Goal: Communication & Community: Connect with others

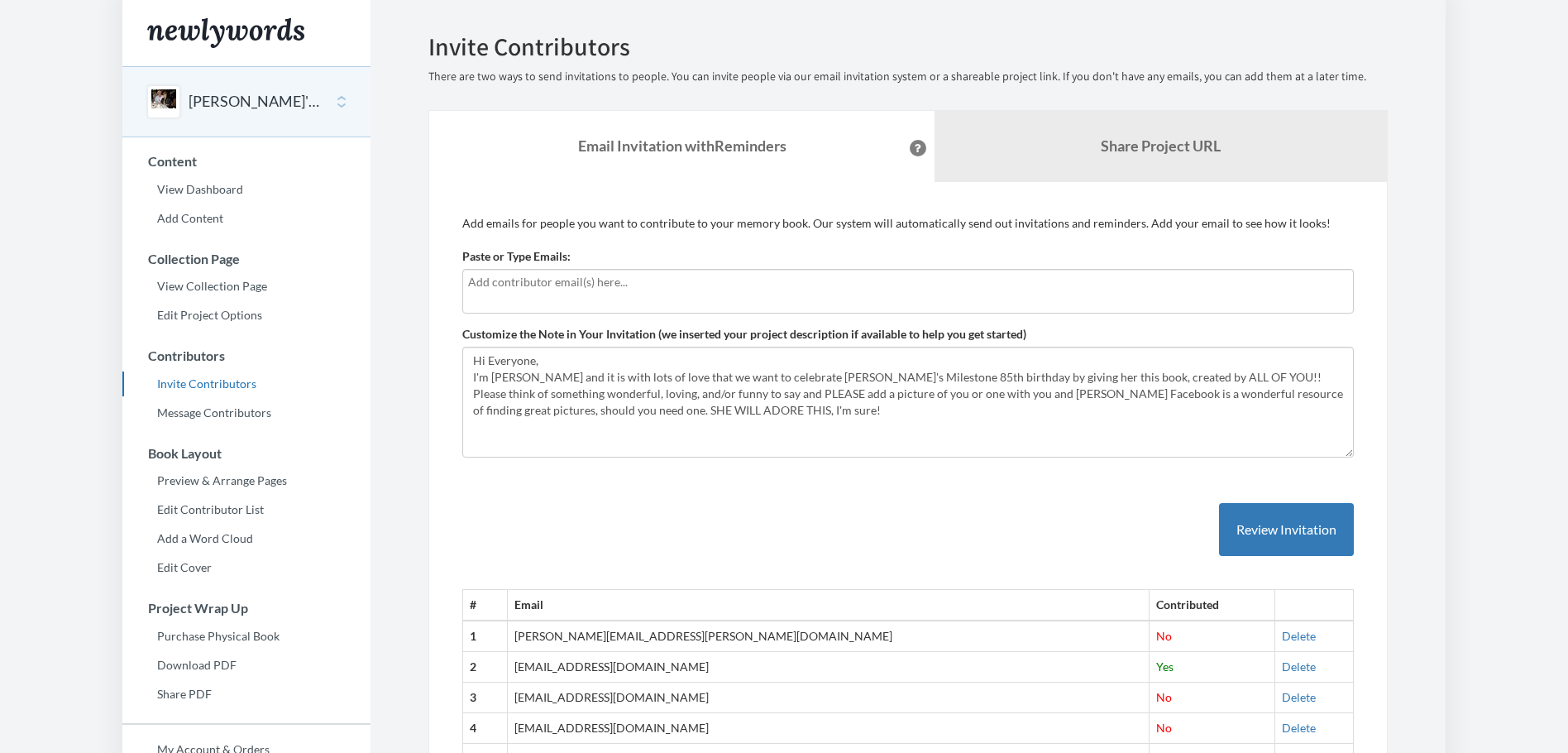
click at [527, 289] on input "text" at bounding box center [905, 282] width 876 height 18
type input "[PERSON_NAME][EMAIL_ADDRESS][PERSON_NAME][DOMAIN_NAME]"
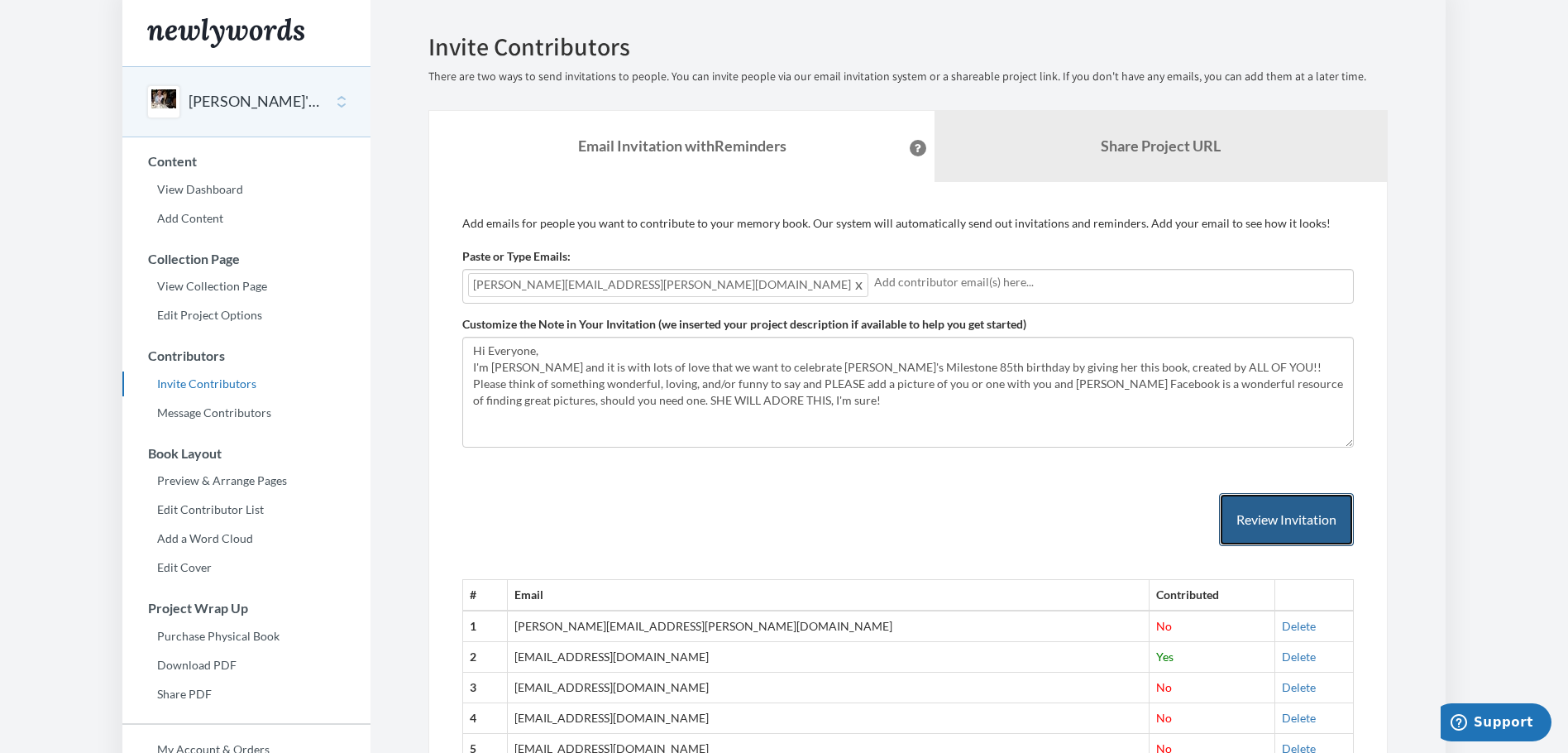
click at [1251, 519] on button "Review Invitation" at bounding box center [1286, 519] width 135 height 53
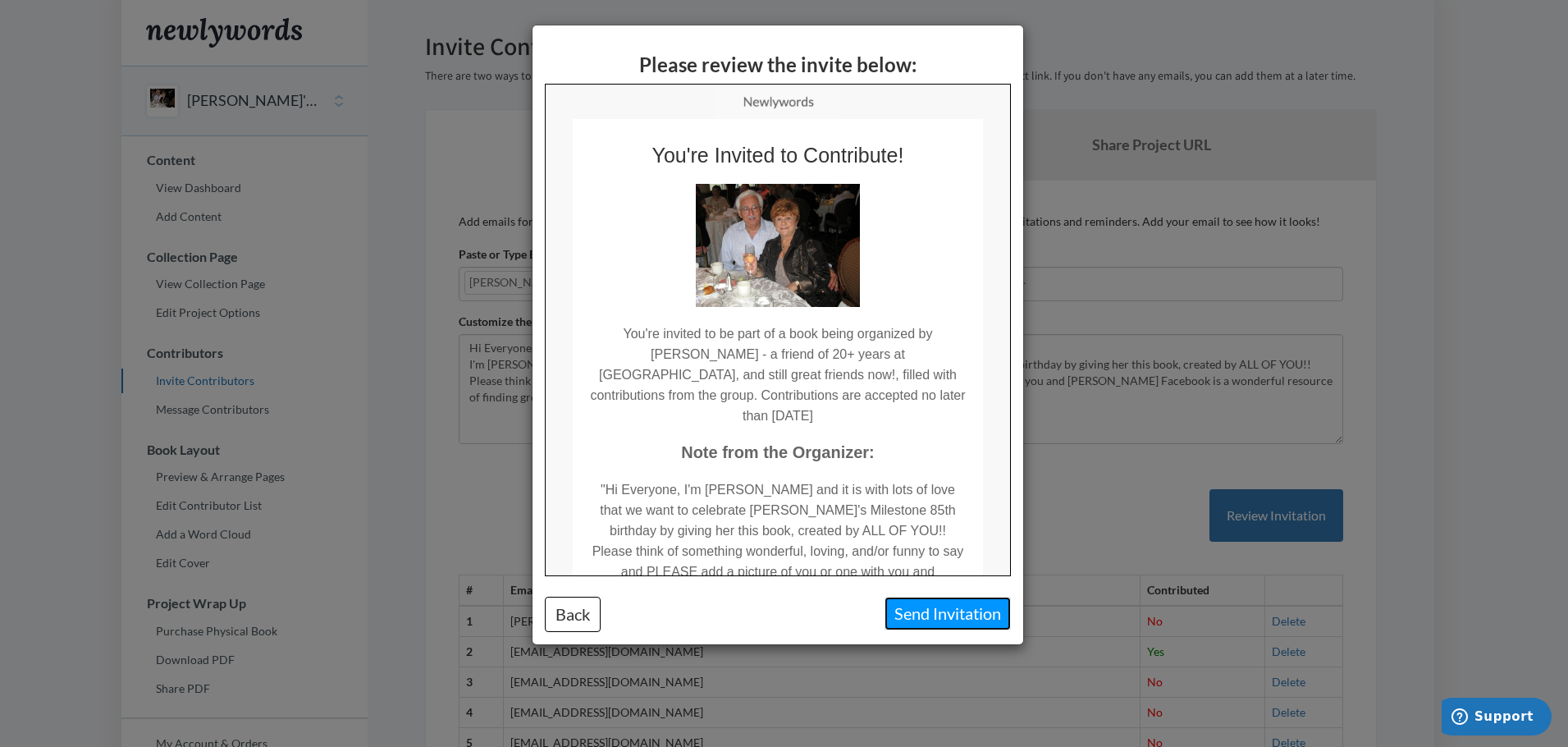
click at [956, 616] on button "Send Invitation" at bounding box center [948, 613] width 127 height 34
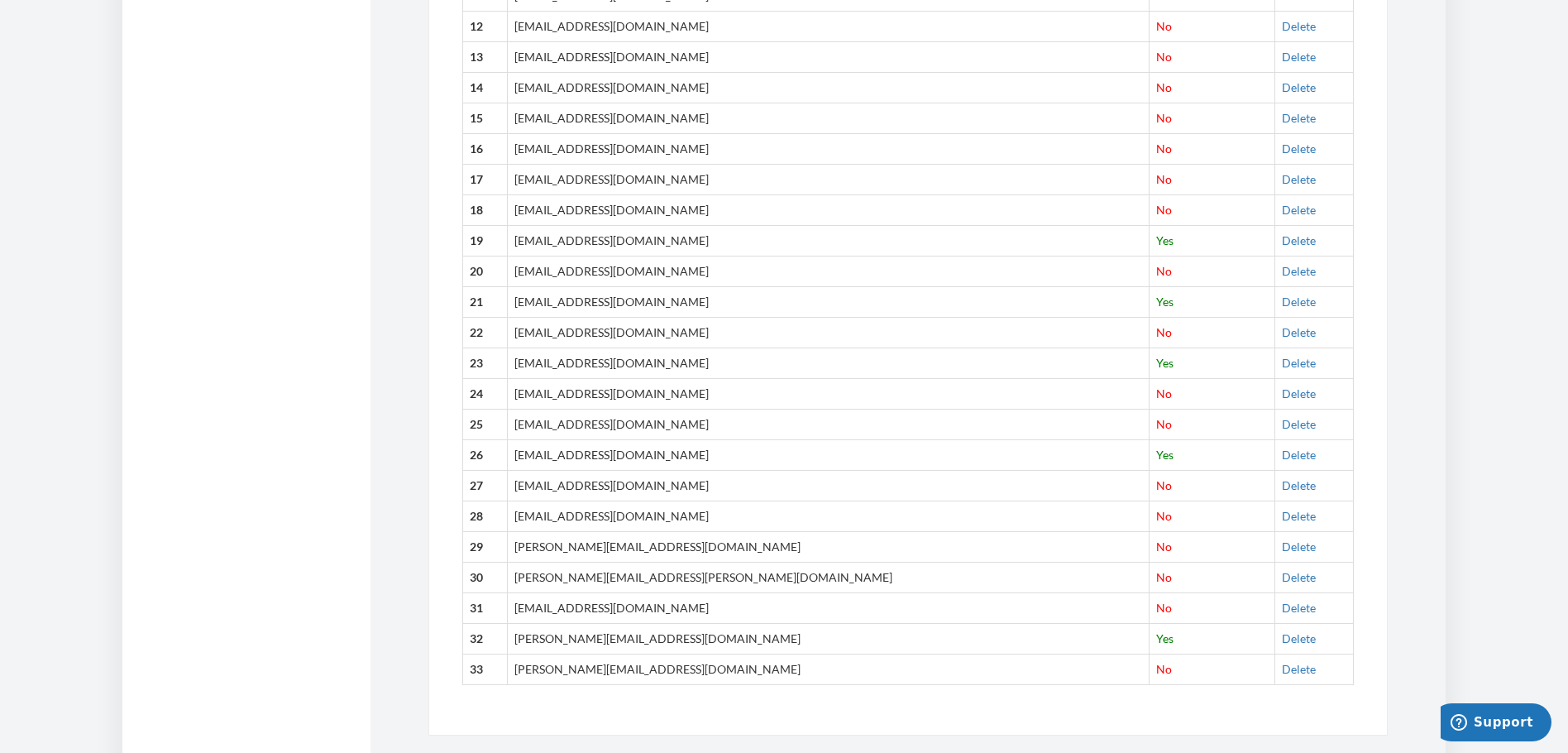
scroll to position [961, 0]
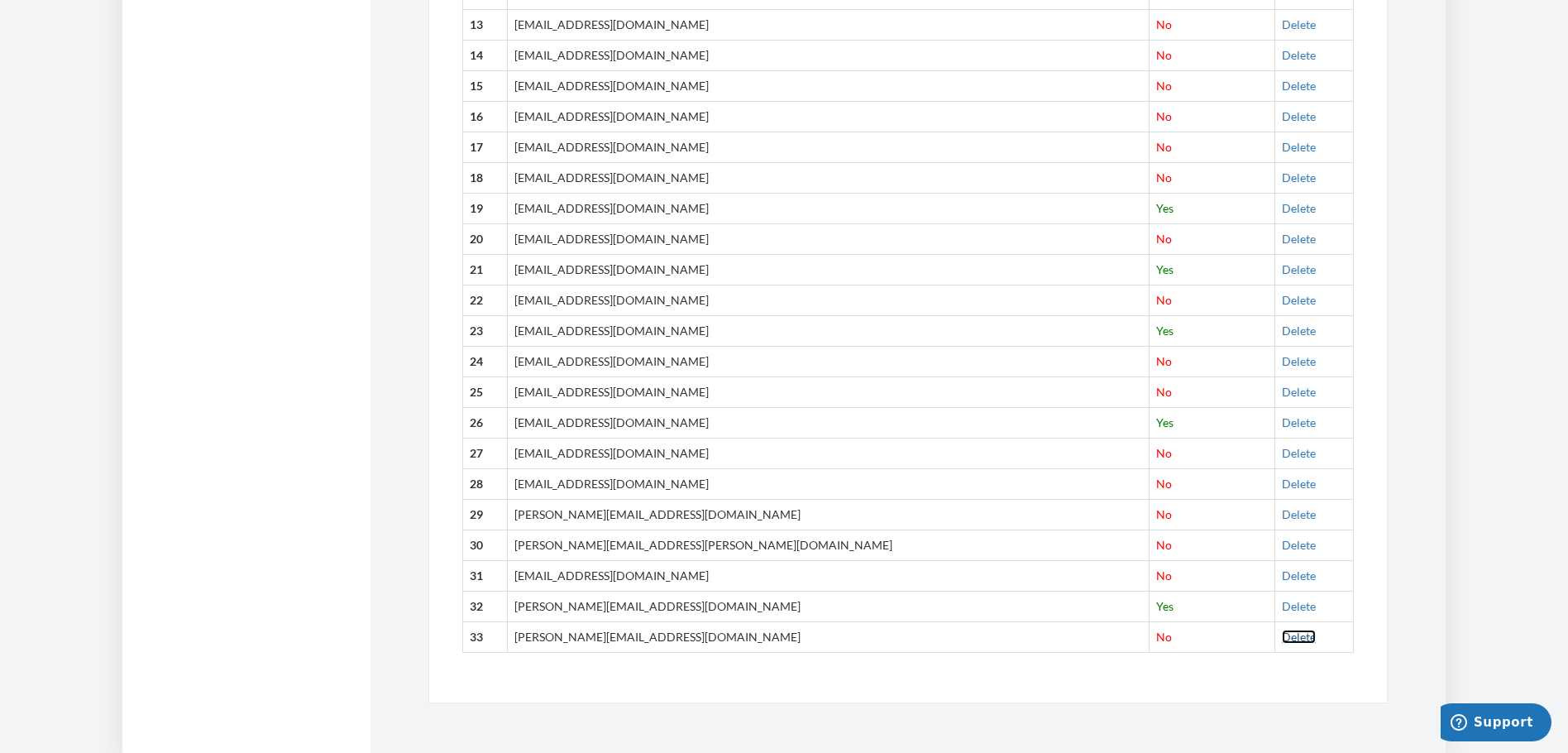
drag, startPoint x: 1252, startPoint y: 635, endPoint x: 865, endPoint y: 75, distance: 680.7
click at [1281, 635] on link "Delete" at bounding box center [1298, 637] width 34 height 14
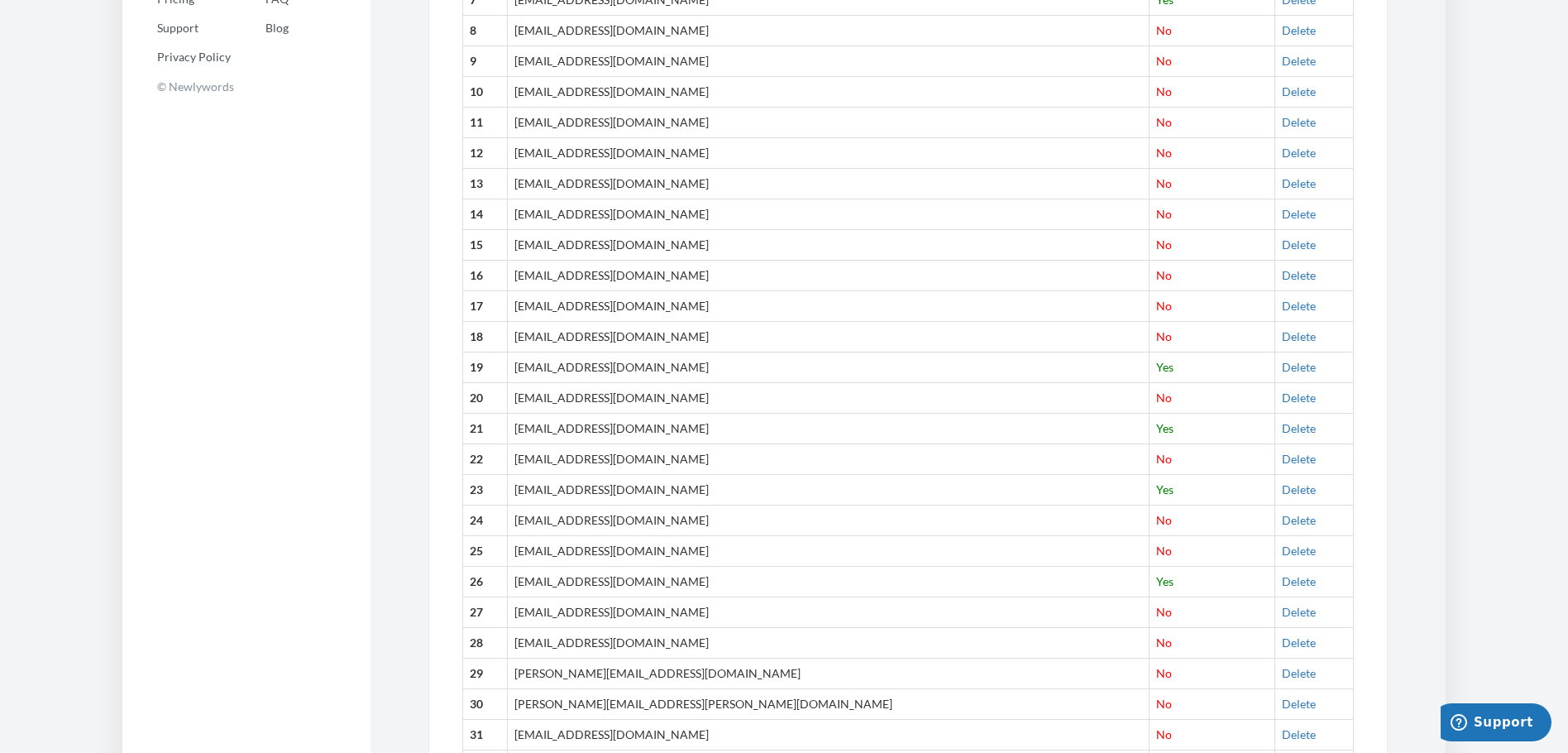
scroll to position [931, 0]
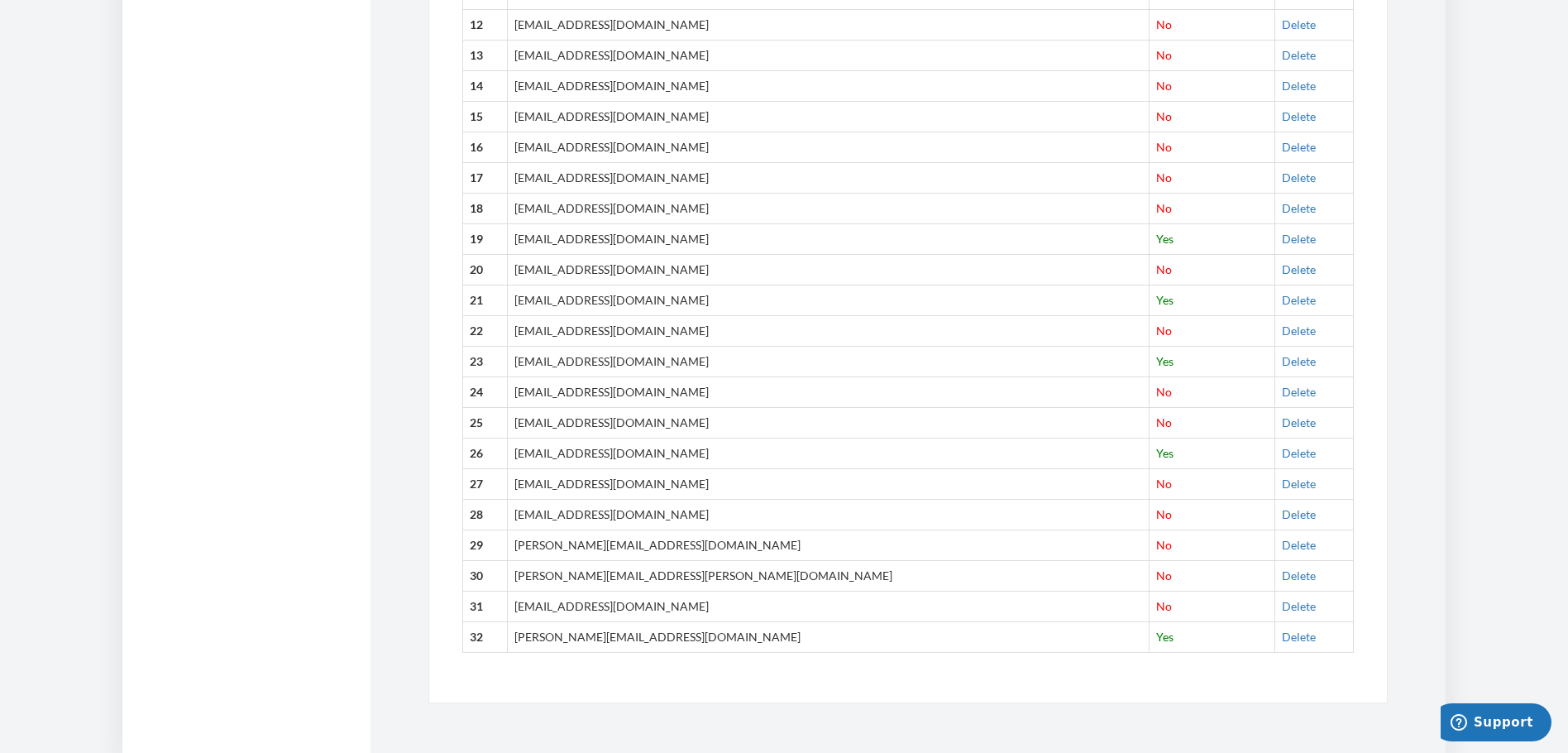
click at [697, 610] on td "[EMAIL_ADDRESS][DOMAIN_NAME]" at bounding box center [829, 605] width 642 height 31
click at [676, 609] on td "[EMAIL_ADDRESS][DOMAIN_NAME]" at bounding box center [829, 605] width 642 height 31
click at [668, 609] on td "[EMAIL_ADDRESS][DOMAIN_NAME]" at bounding box center [829, 605] width 642 height 31
drag, startPoint x: 676, startPoint y: 604, endPoint x: 538, endPoint y: 607, distance: 138.0
click at [538, 607] on td "[EMAIL_ADDRESS][DOMAIN_NAME]" at bounding box center [829, 605] width 642 height 31
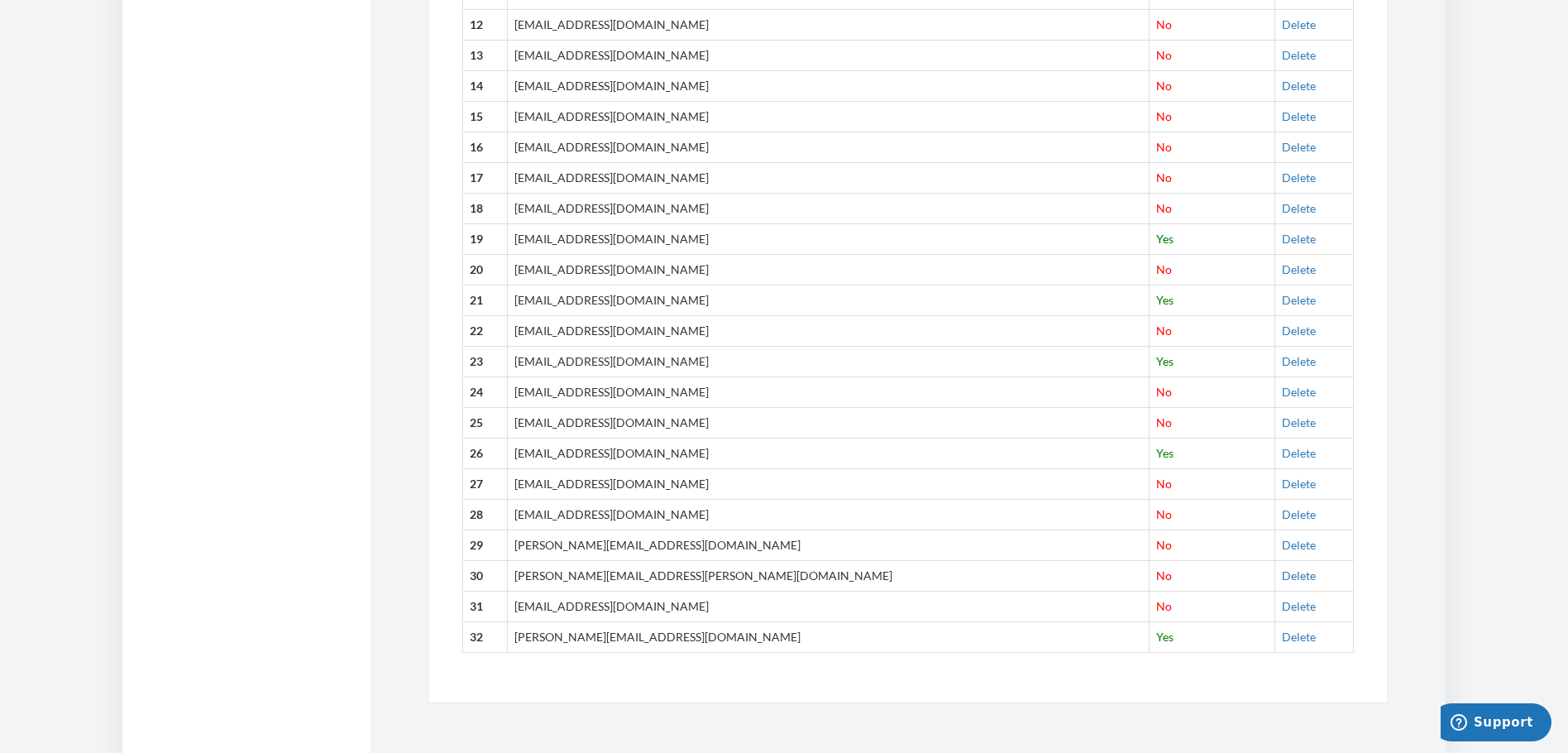
copy td "[EMAIL_ADDRESS][DOMAIN_NAME]"
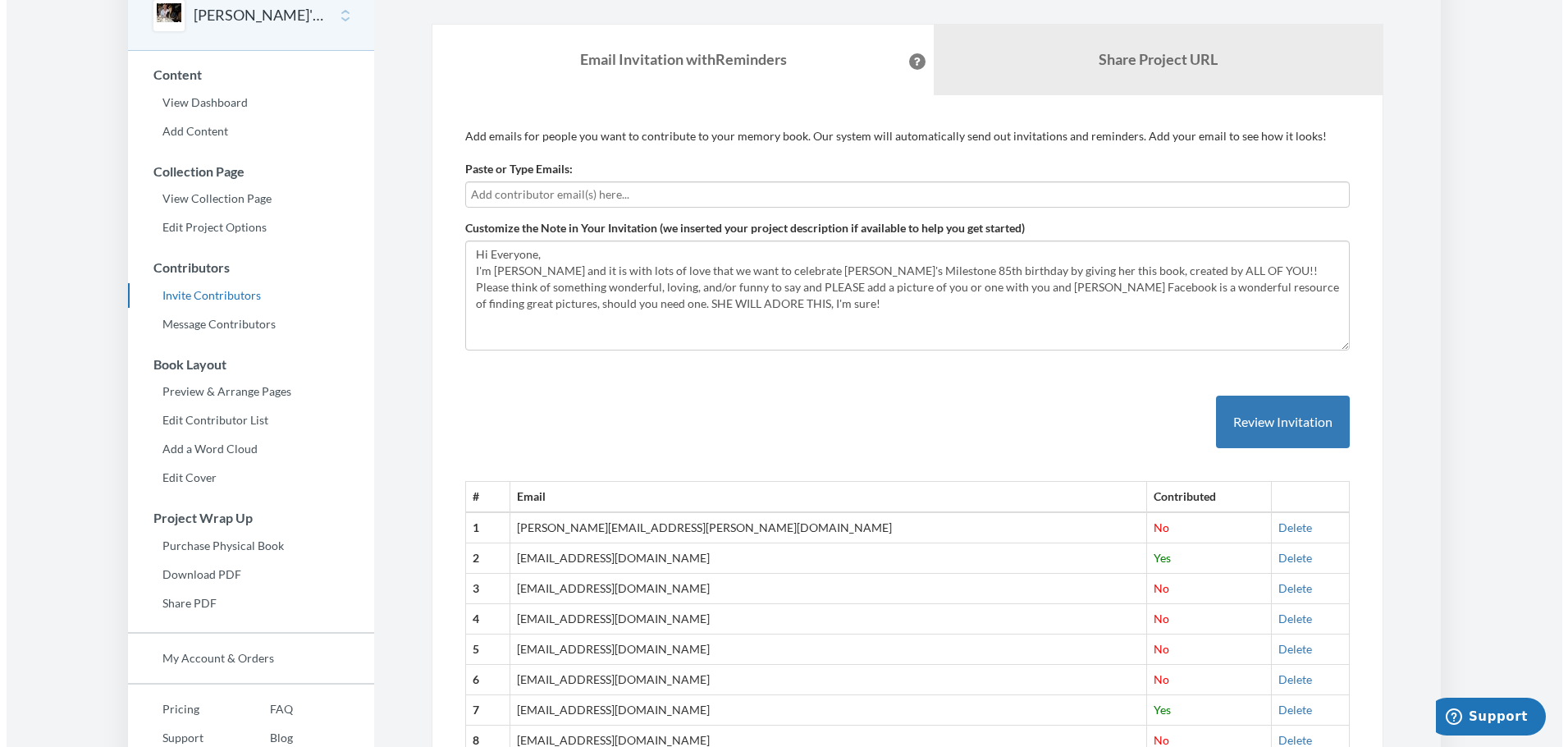
scroll to position [0, 0]
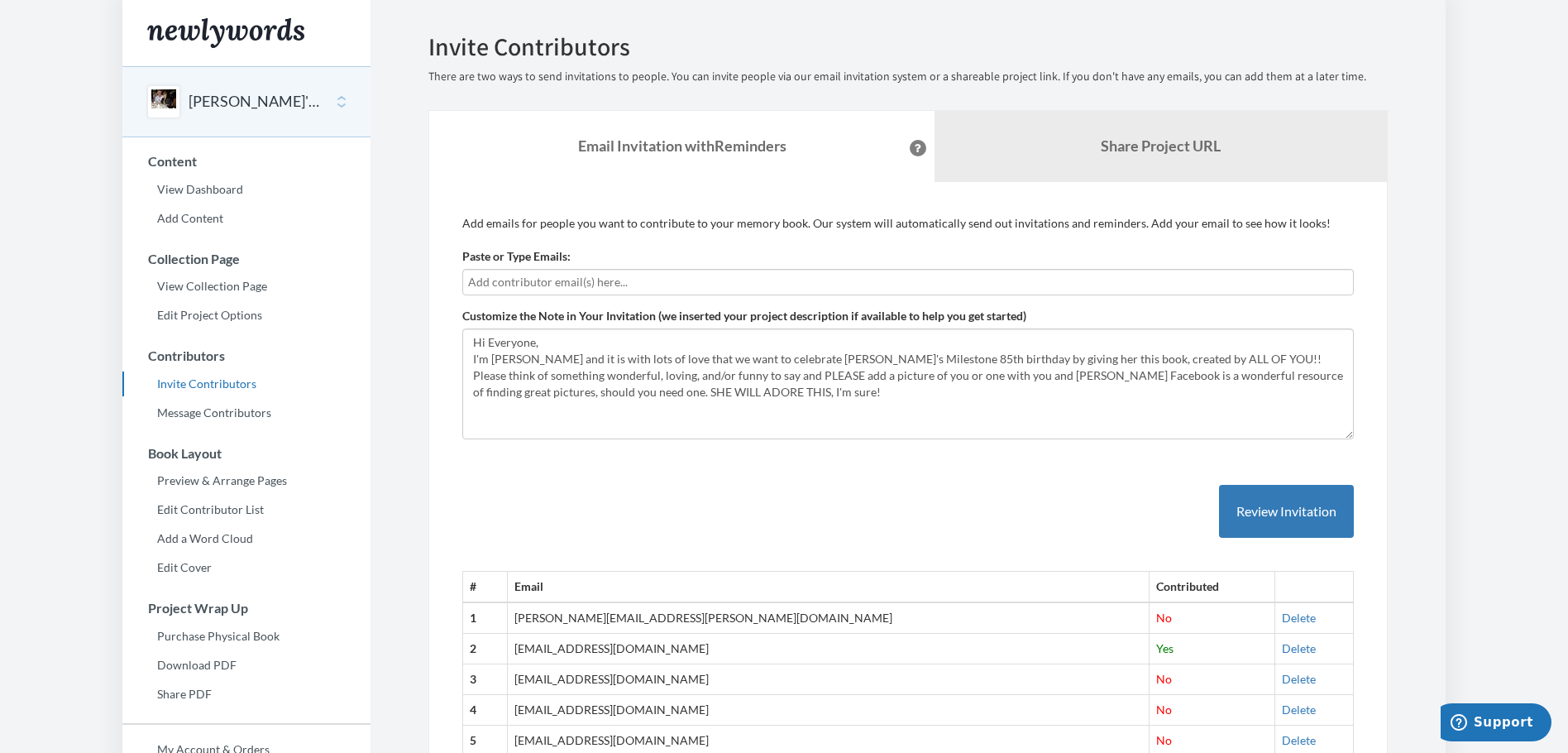
click at [659, 286] on input "text" at bounding box center [905, 282] width 876 height 18
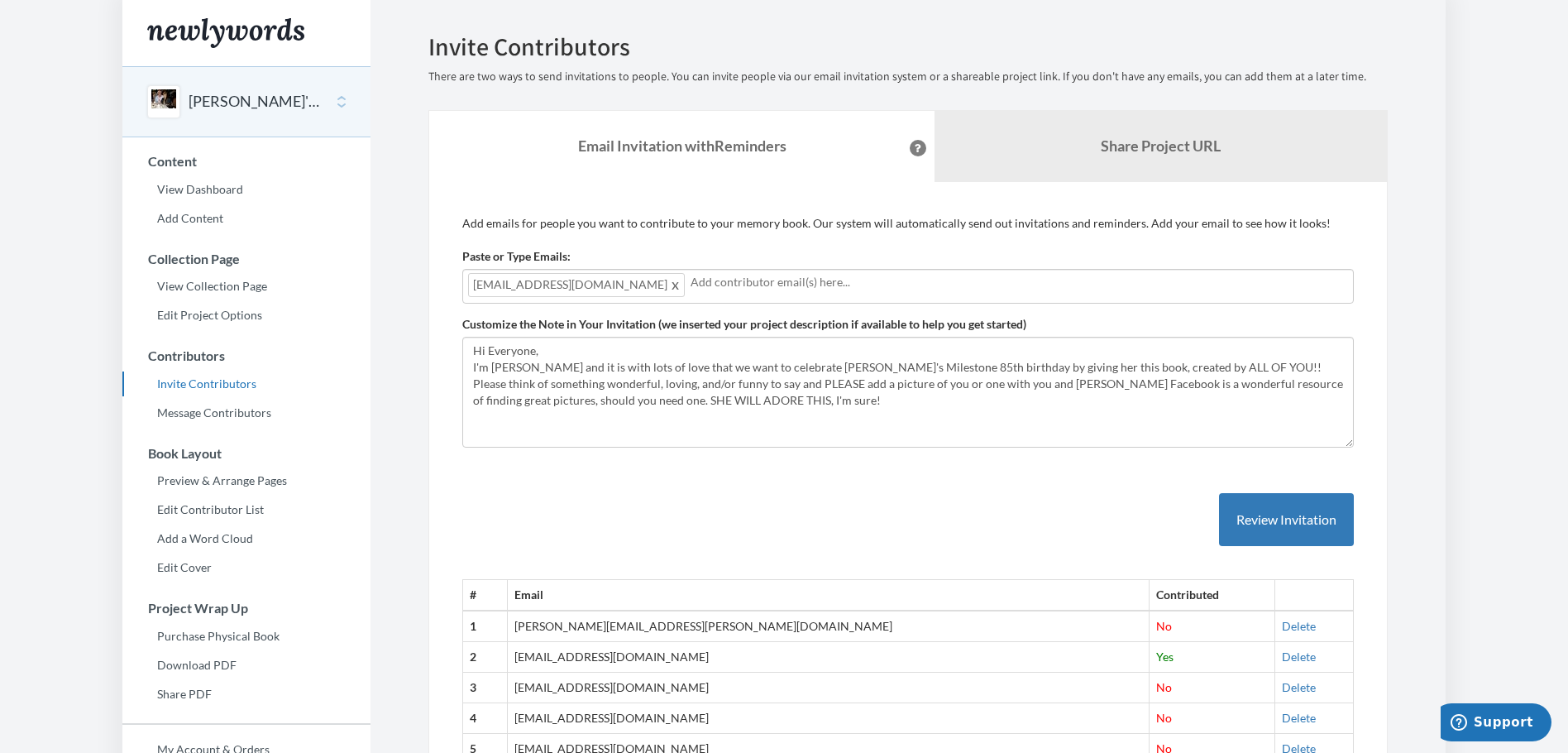
click at [580, 282] on span "[EMAIL_ADDRESS][DOMAIN_NAME]" at bounding box center [576, 284] width 217 height 24
drag, startPoint x: 577, startPoint y: 284, endPoint x: 560, endPoint y: 289, distance: 17.7
click at [560, 289] on span "[EMAIL_ADDRESS][DOMAIN_NAME]" at bounding box center [576, 284] width 217 height 24
type input "o"
type input "[EMAIL_ADDRESS][DOMAIN_NAME]"
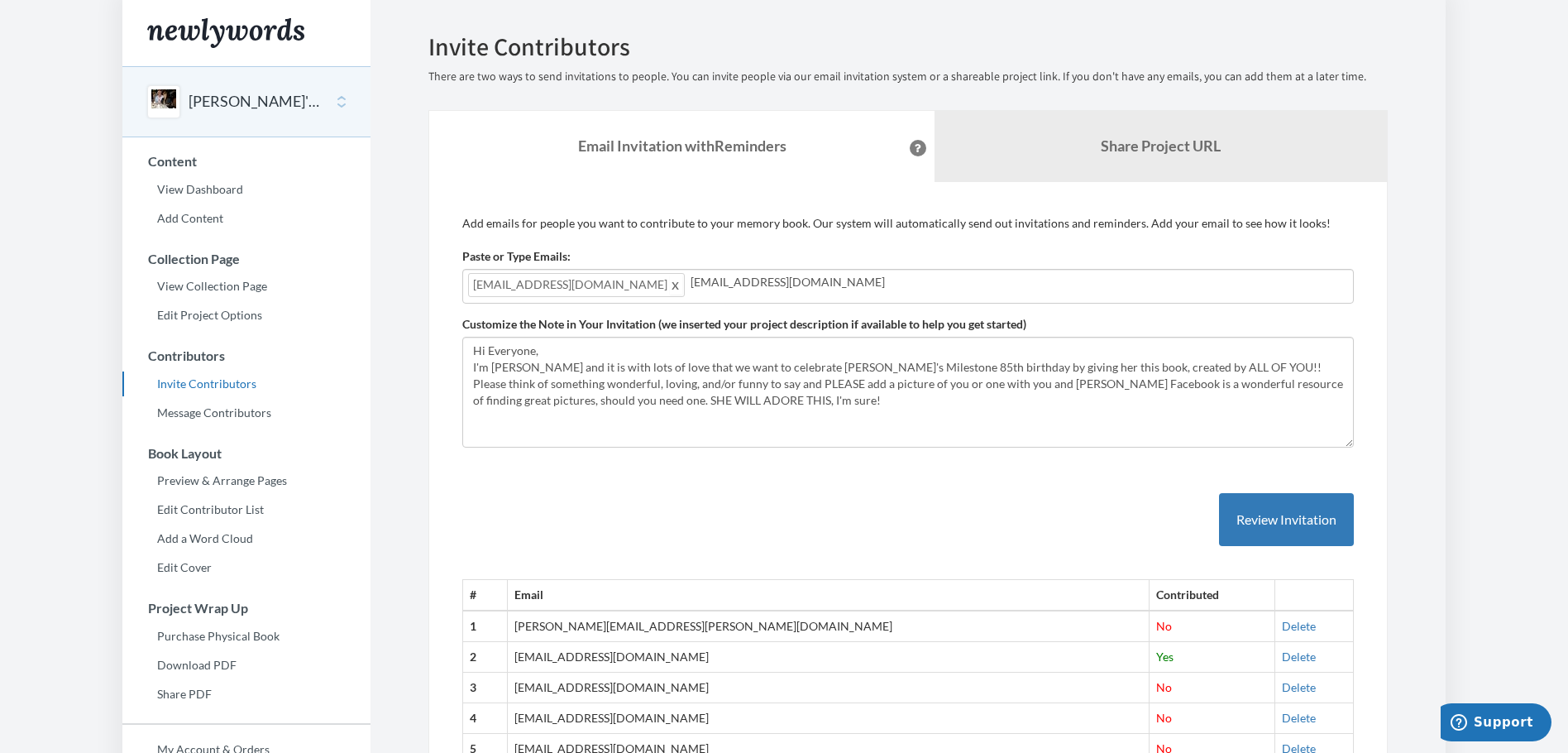
click at [670, 284] on span at bounding box center [676, 284] width 12 height 20
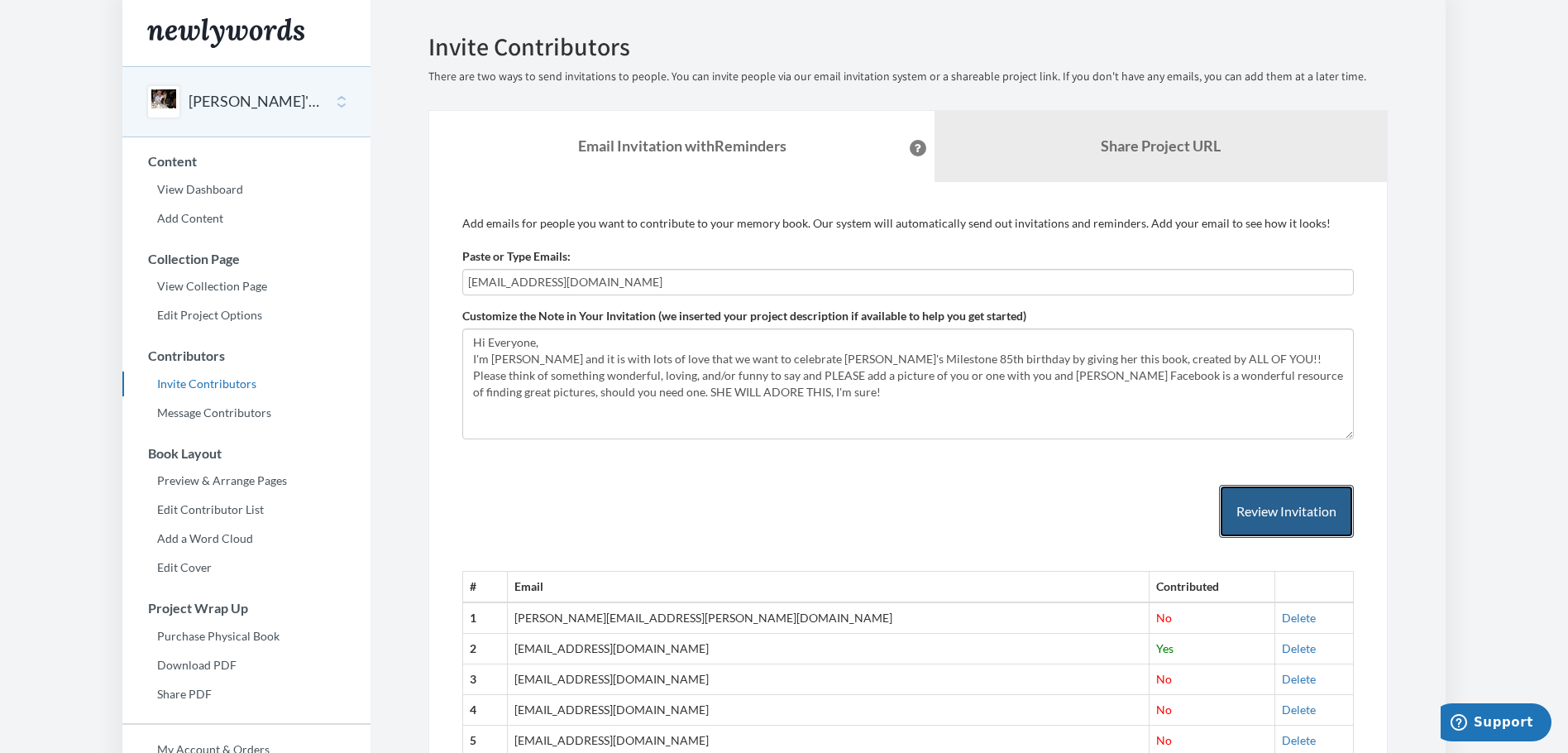
click at [1294, 508] on button "Review Invitation" at bounding box center [1286, 511] width 135 height 53
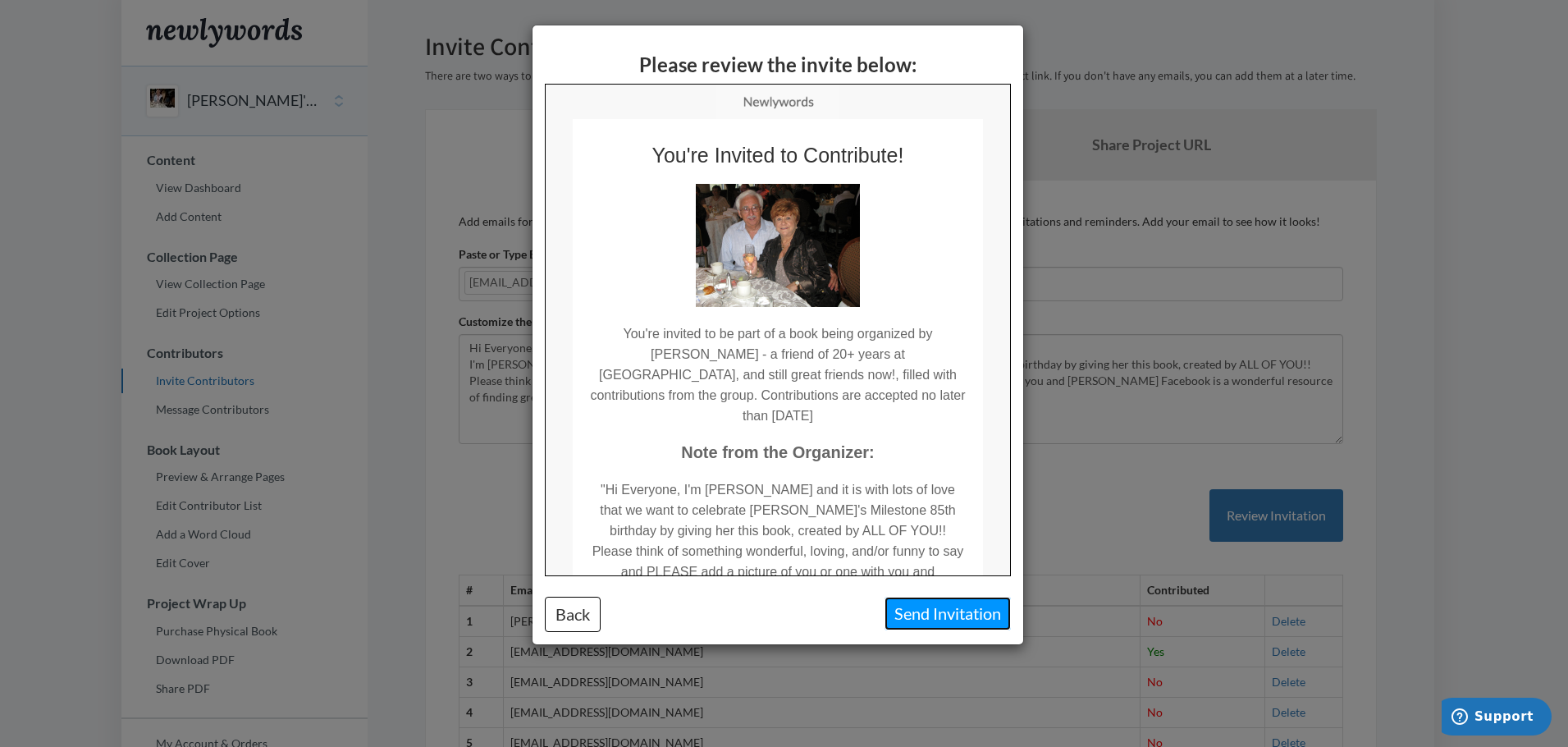
click at [952, 606] on button "Send Invitation" at bounding box center [948, 613] width 127 height 34
